Goal: Information Seeking & Learning: Understand process/instructions

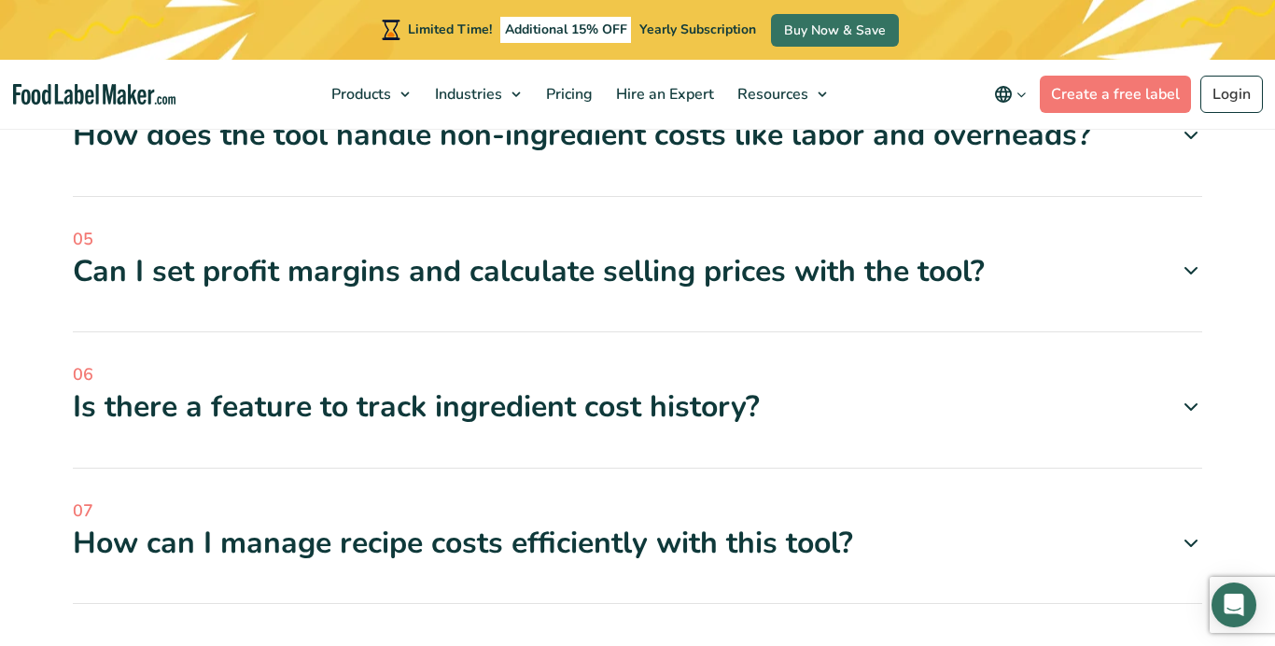
scroll to position [3912, 0]
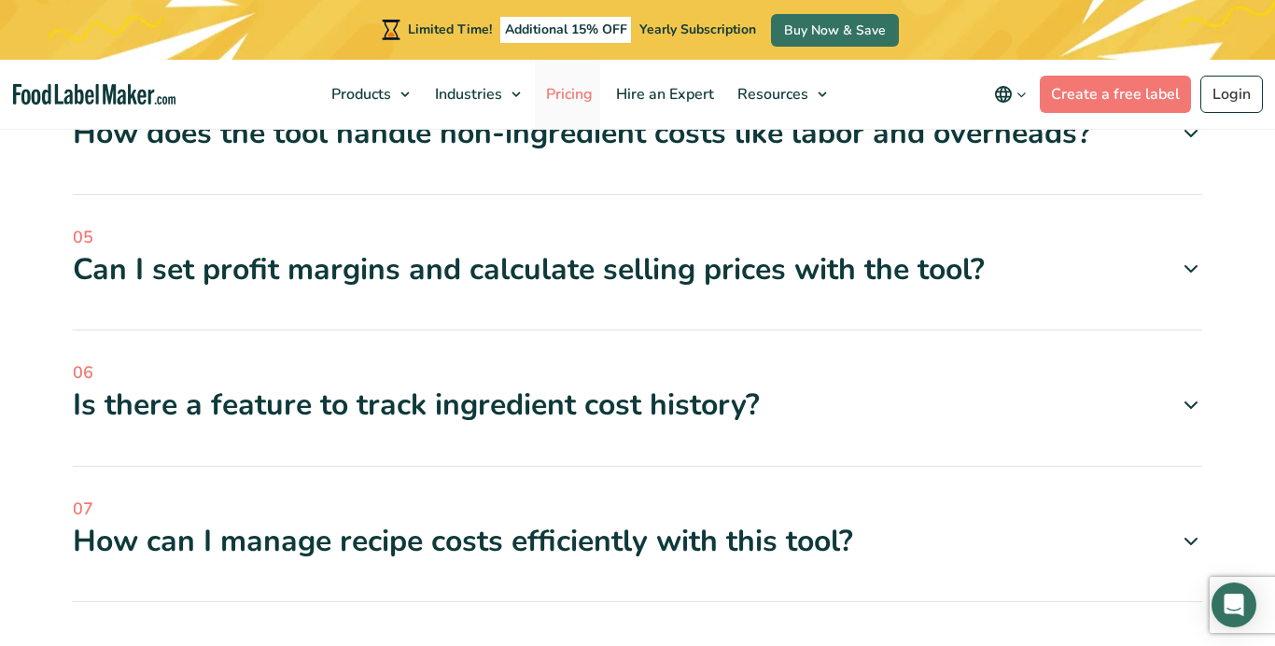
click at [573, 91] on span "Pricing" at bounding box center [567, 94] width 54 height 21
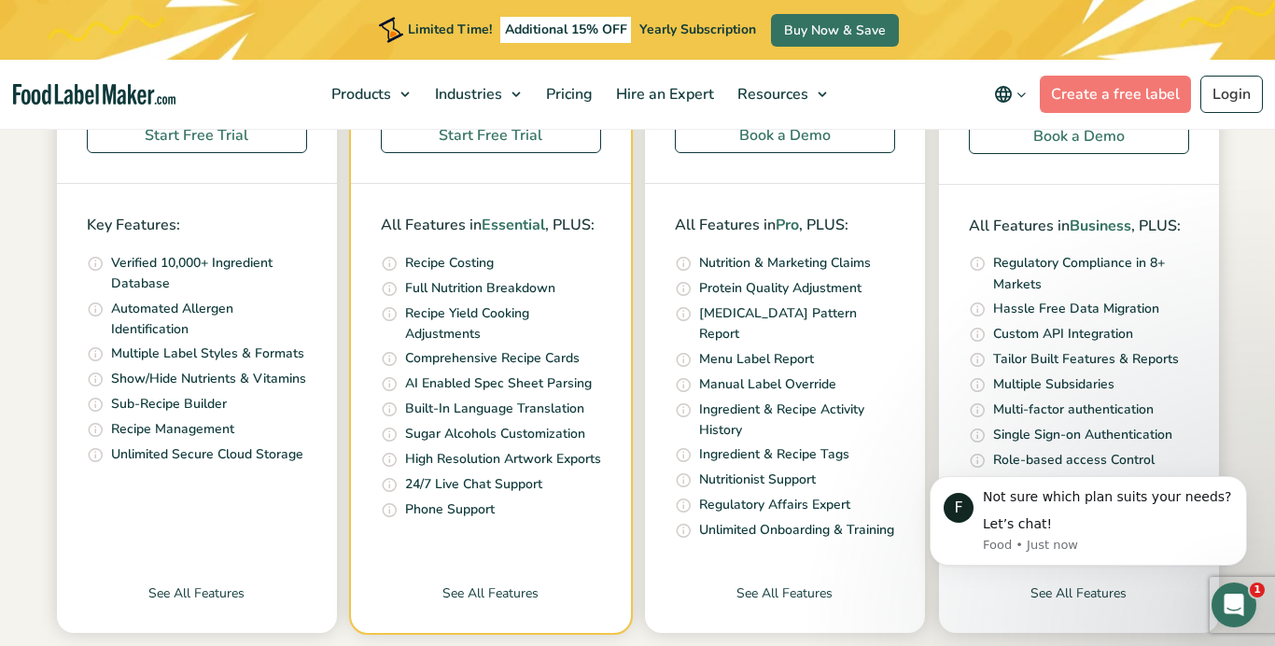
scroll to position [678, 0]
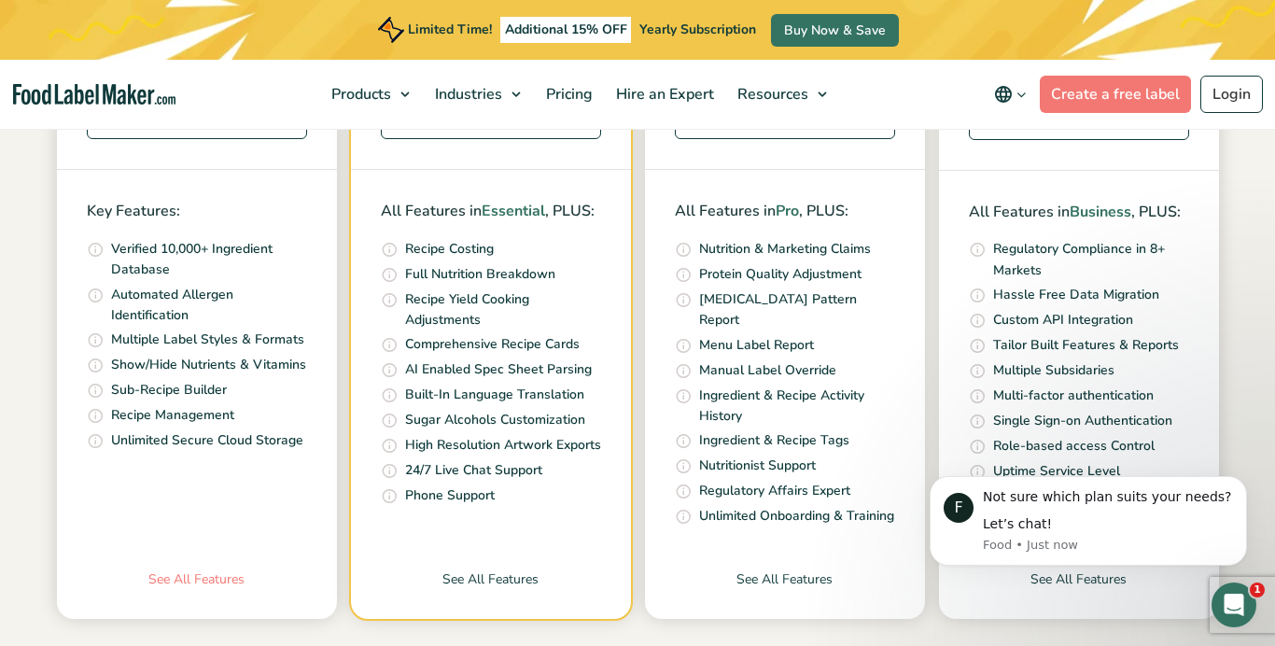
click at [180, 579] on link "See All Features" at bounding box center [197, 593] width 280 height 49
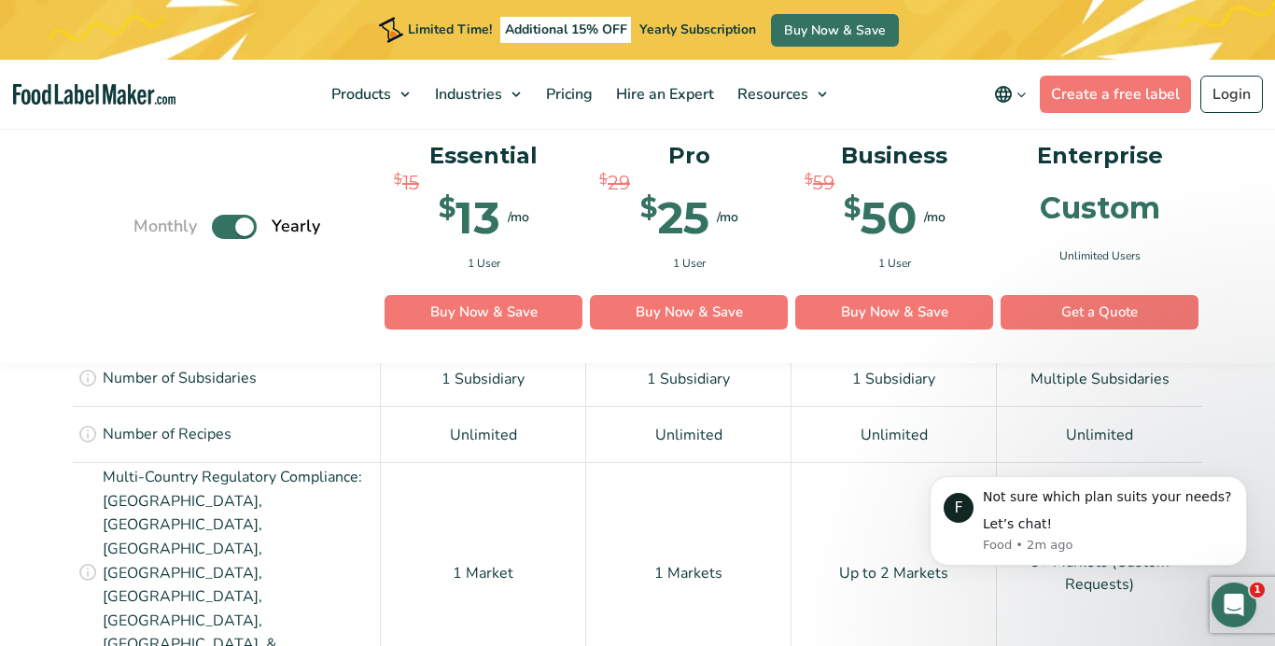
scroll to position [1551, 0]
click at [1243, 483] on icon "Dismiss notification" at bounding box center [1241, 481] width 7 height 7
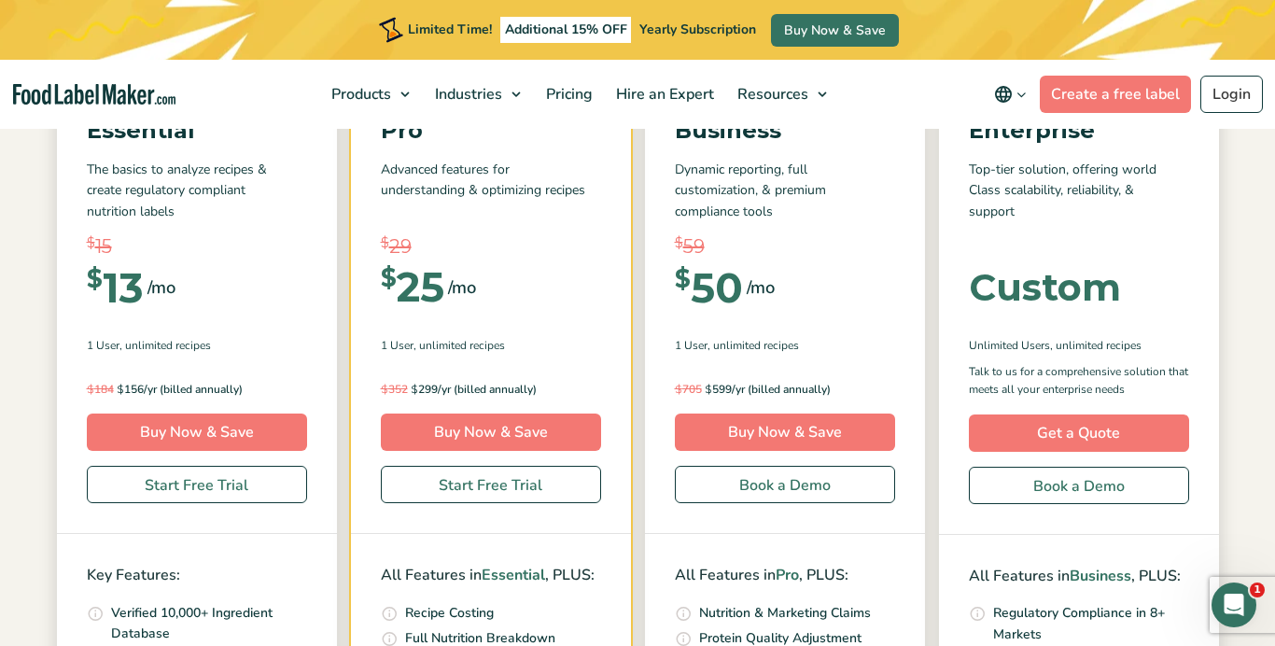
scroll to position [0, 0]
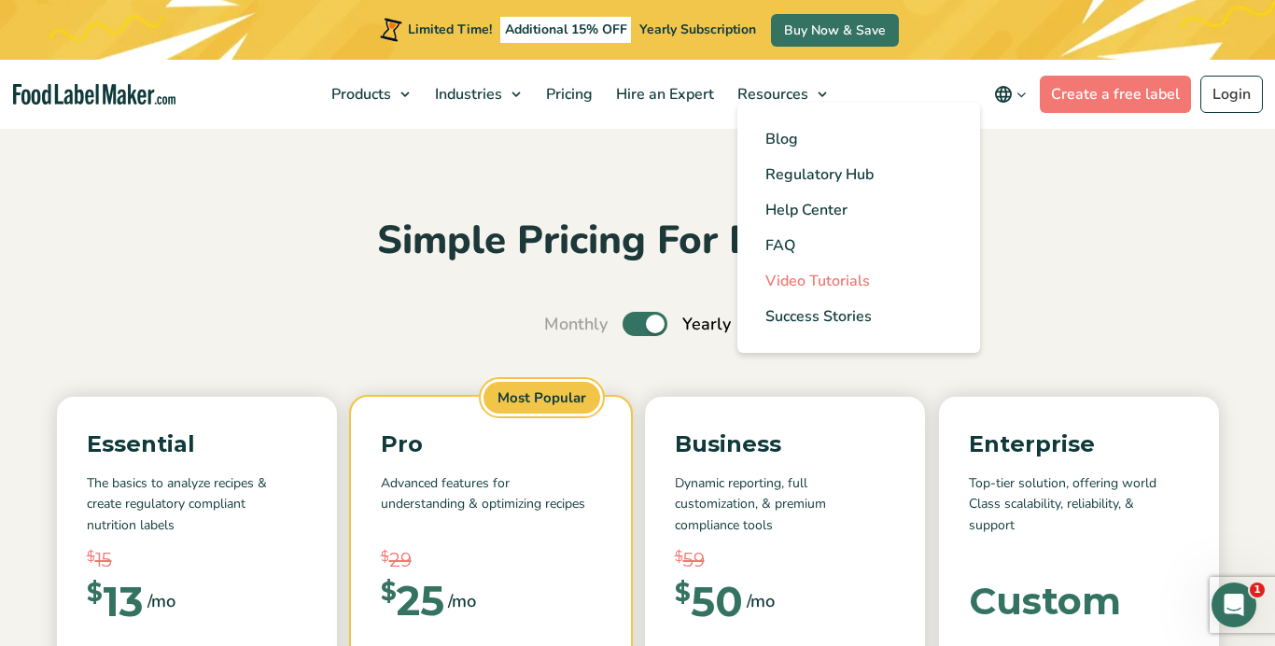
click at [806, 280] on span "Video Tutorials" at bounding box center [817, 281] width 105 height 21
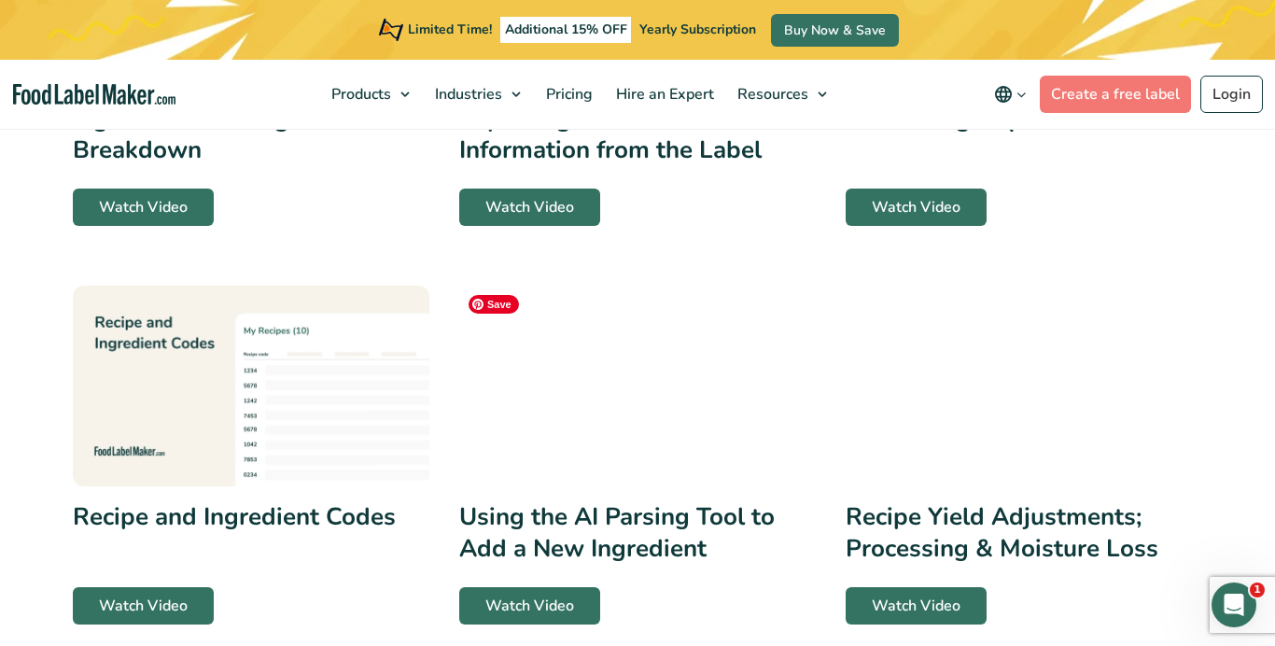
scroll to position [653, 0]
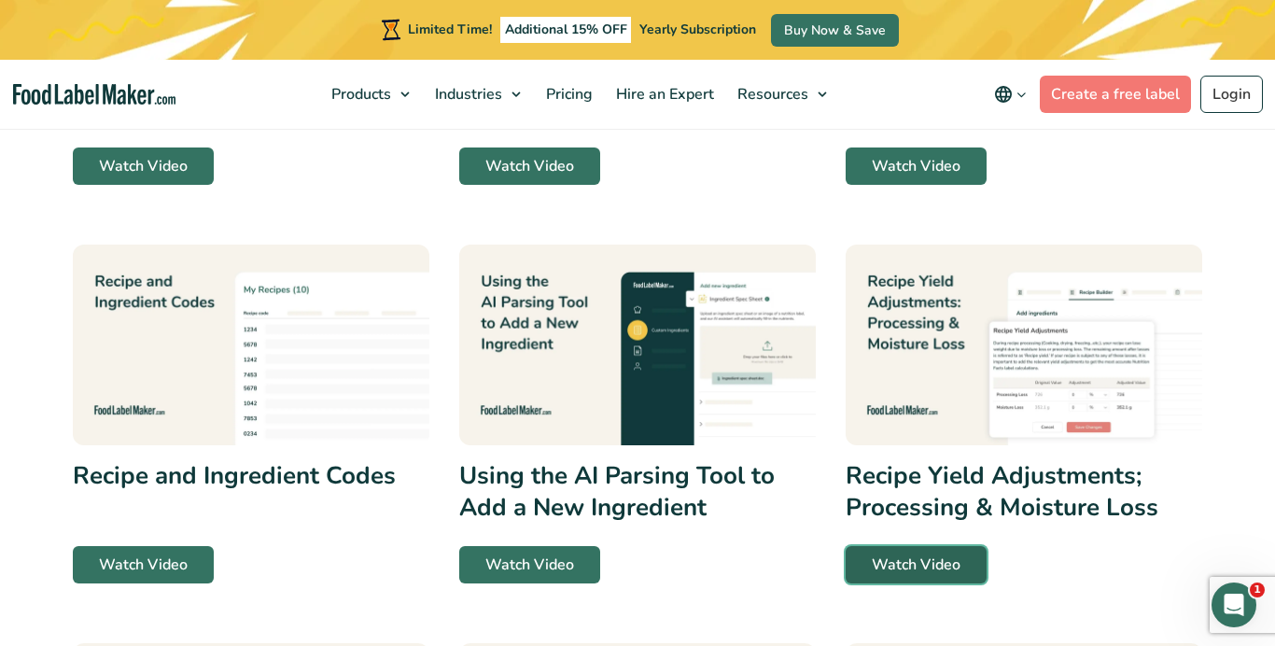
click at [911, 564] on link "Watch Video" at bounding box center [916, 564] width 141 height 37
